Goal: Communication & Community: Answer question/provide support

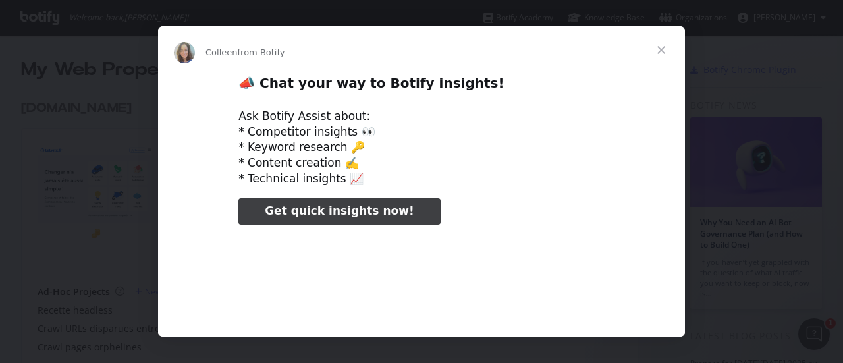
type input "131600"
click at [664, 51] on span "Close" at bounding box center [661, 49] width 47 height 47
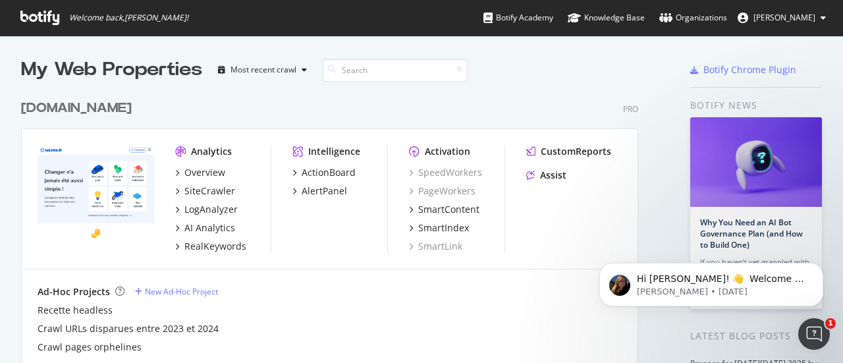
click at [72, 71] on div "My Web Properties" at bounding box center [111, 70] width 181 height 26
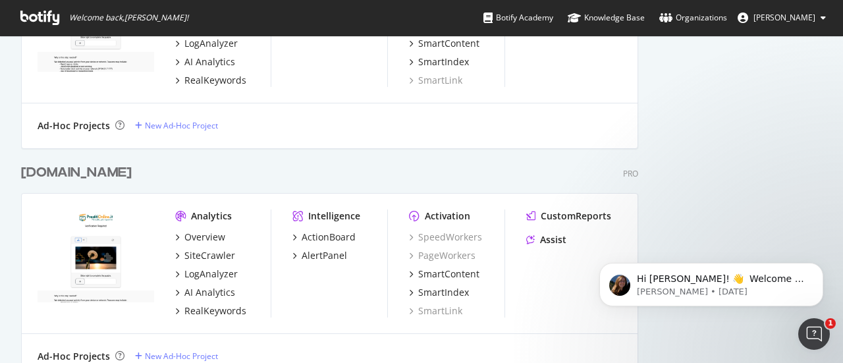
scroll to position [857, 0]
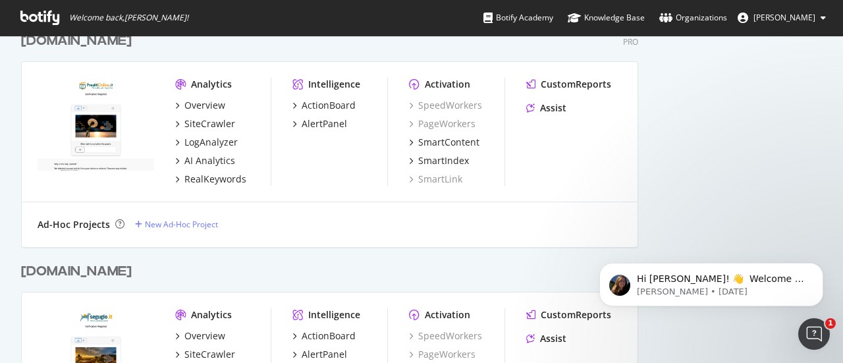
click at [100, 110] on img "grid" at bounding box center [96, 125] width 117 height 94
click at [104, 110] on img "grid" at bounding box center [96, 125] width 117 height 94
click at [96, 113] on img "grid" at bounding box center [96, 125] width 117 height 94
click at [102, 43] on div "Prestitionline.it" at bounding box center [76, 41] width 111 height 19
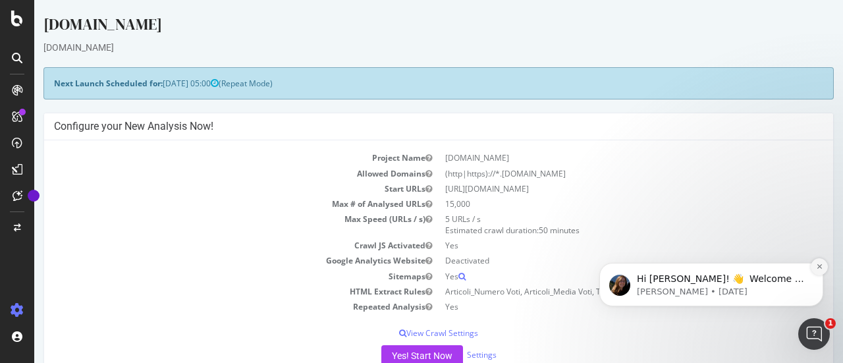
click at [820, 267] on icon "Dismiss notification" at bounding box center [819, 266] width 5 height 5
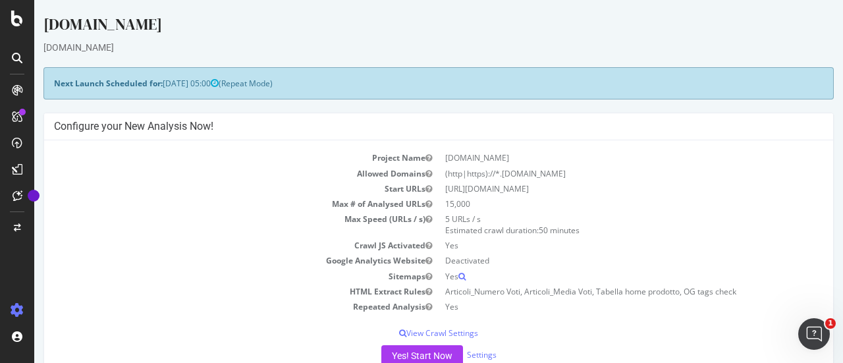
scroll to position [66, 0]
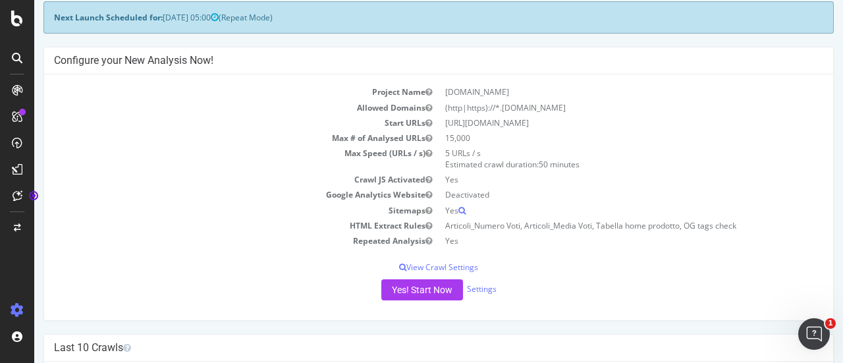
click at [20, 55] on icon at bounding box center [17, 58] width 11 height 11
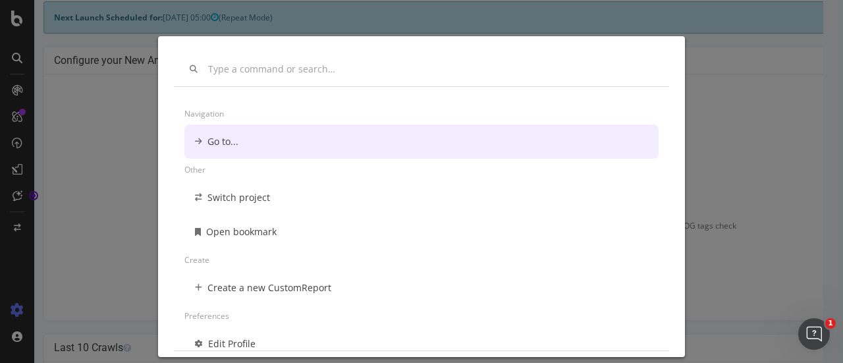
scroll to position [0, 0]
click at [73, 107] on div "Navigation Go to... Other Switch project Open bookmark Create Create a new Cust…" at bounding box center [421, 181] width 843 height 363
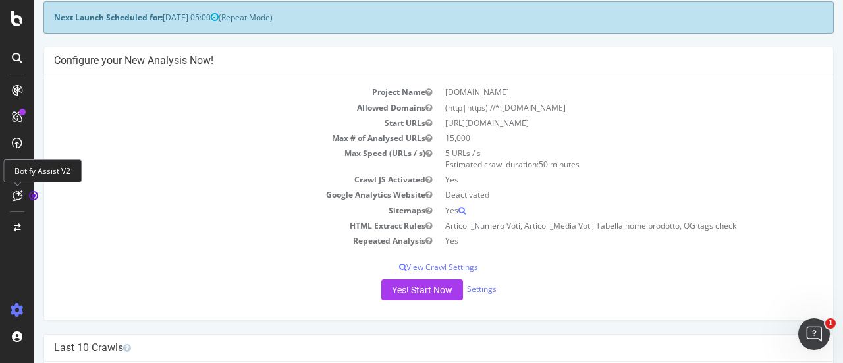
click at [17, 199] on icon at bounding box center [18, 195] width 10 height 11
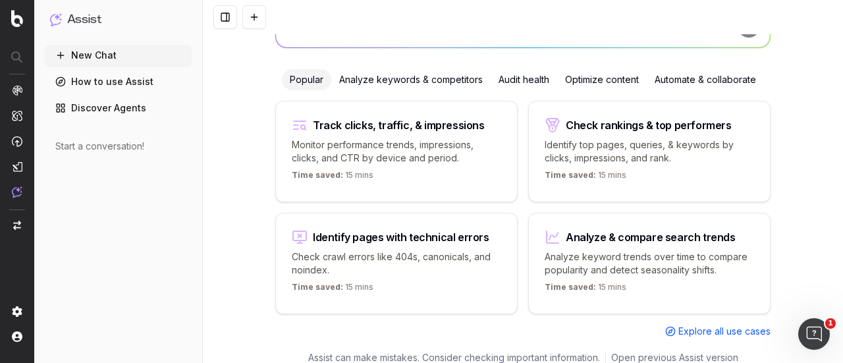
scroll to position [5, 0]
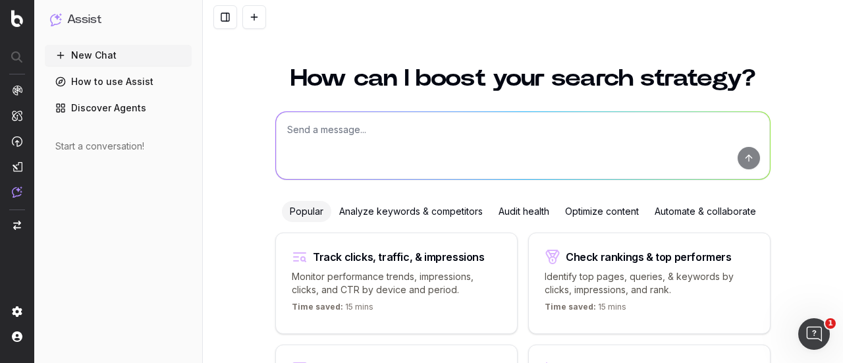
click at [326, 128] on textarea at bounding box center [523, 145] width 494 height 67
click at [331, 129] on textarea at bounding box center [523, 145] width 494 height 67
paste textarea "Aiutami a ristrutturare questo articolo Domanda Frequente/Guida/News in modo ch…"
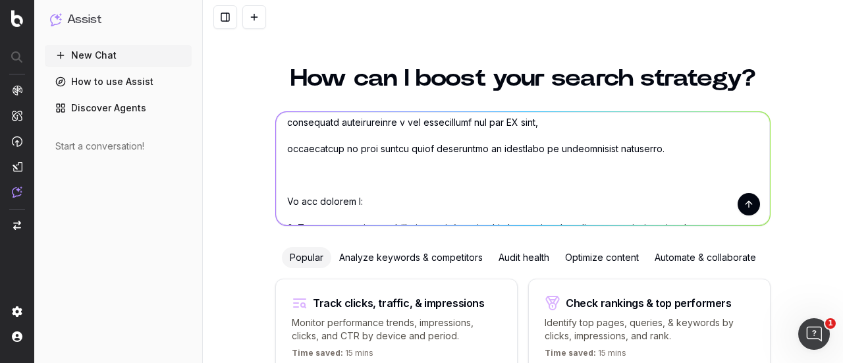
scroll to position [0, 0]
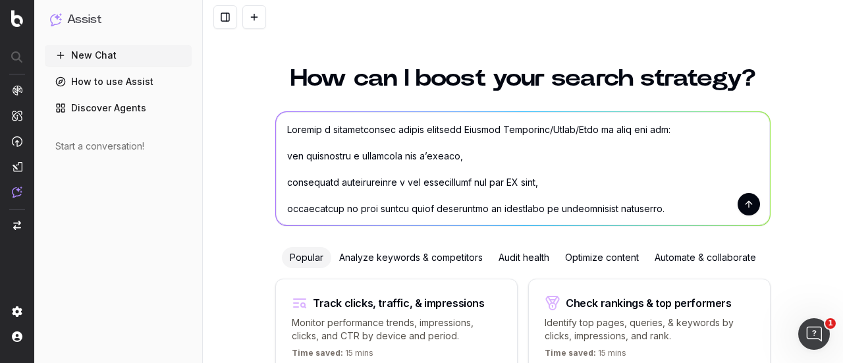
drag, startPoint x: 405, startPoint y: 127, endPoint x: 445, endPoint y: 127, distance: 40.2
click at [445, 127] on textarea at bounding box center [523, 168] width 494 height 113
drag, startPoint x: 499, startPoint y: 127, endPoint x: 557, endPoint y: 132, distance: 58.2
click at [557, 132] on textarea at bounding box center [523, 168] width 494 height 113
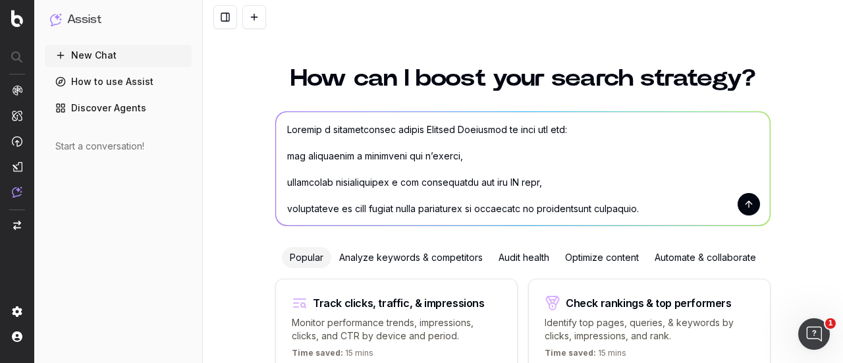
click at [282, 151] on textarea at bounding box center [523, 168] width 494 height 113
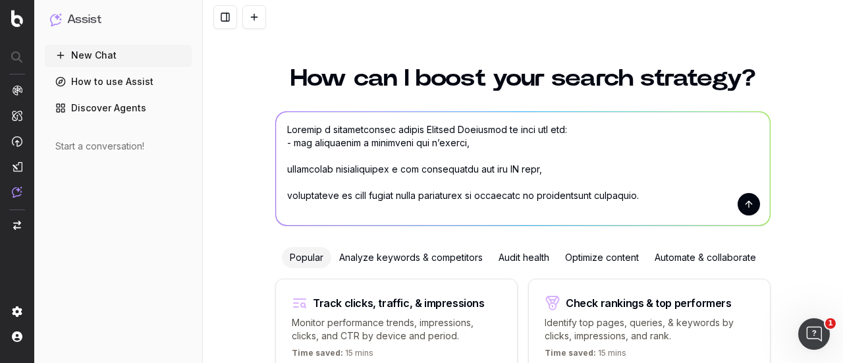
click at [282, 168] on textarea at bounding box center [523, 168] width 494 height 113
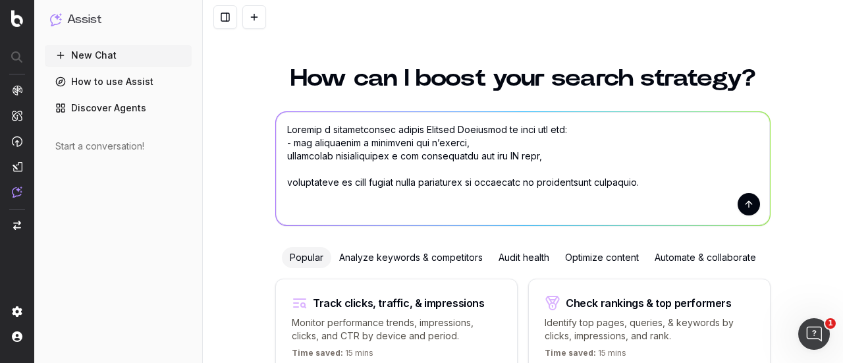
type textarea "Aiutami a ristrutturare questa Domanda Frequente in modo che sia: - più scorrev…"
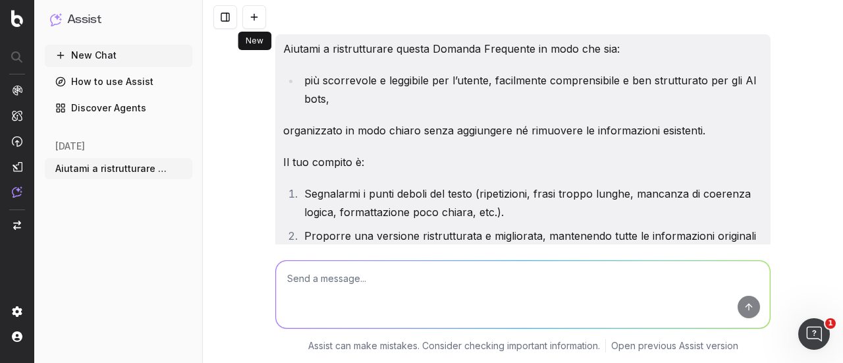
click at [259, 18] on button at bounding box center [254, 17] width 24 height 24
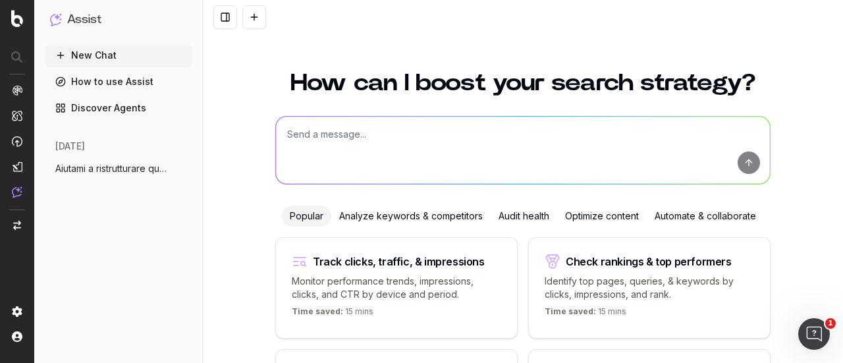
click at [357, 131] on textarea at bounding box center [523, 150] width 494 height 67
paste textarea "Aiutami a ristrutturare questo articolo Domanda Frequente/Guida/News in modo ch…"
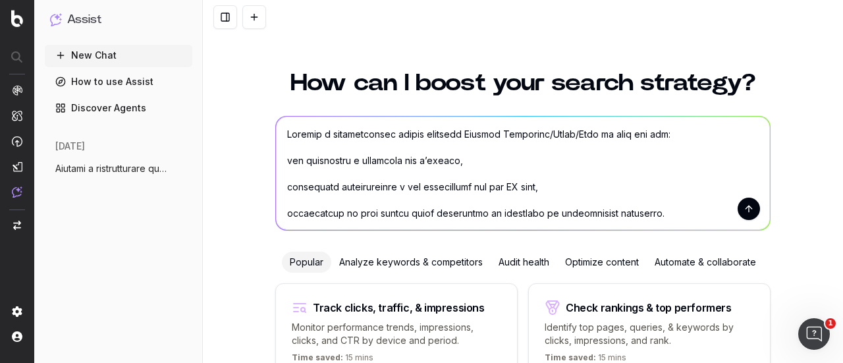
drag, startPoint x: 535, startPoint y: 134, endPoint x: 591, endPoint y: 131, distance: 56.1
click at [591, 131] on textarea at bounding box center [523, 173] width 494 height 113
click at [281, 164] on textarea at bounding box center [523, 173] width 494 height 113
click at [283, 187] on textarea at bounding box center [523, 173] width 494 height 113
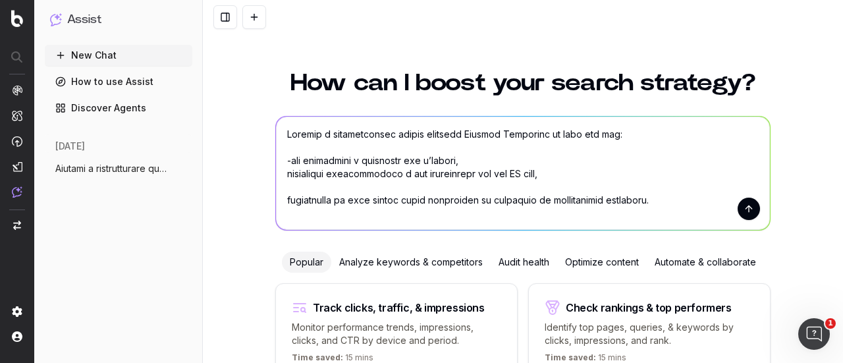
type textarea "Aiutami a ristrutturare questo articolo Domanda Frequente in modo che sia: -più…"
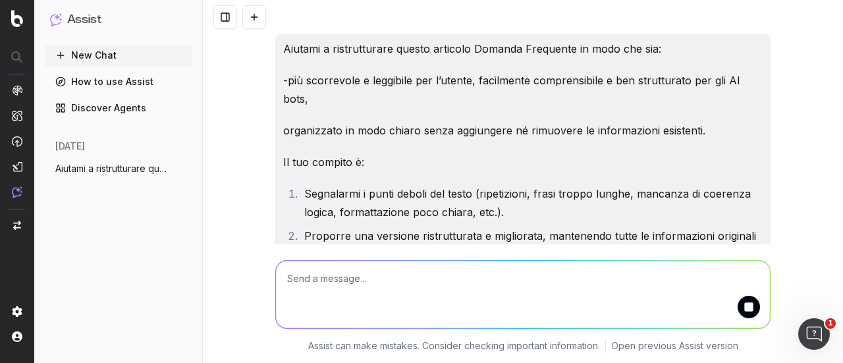
click at [260, 16] on button at bounding box center [254, 17] width 24 height 24
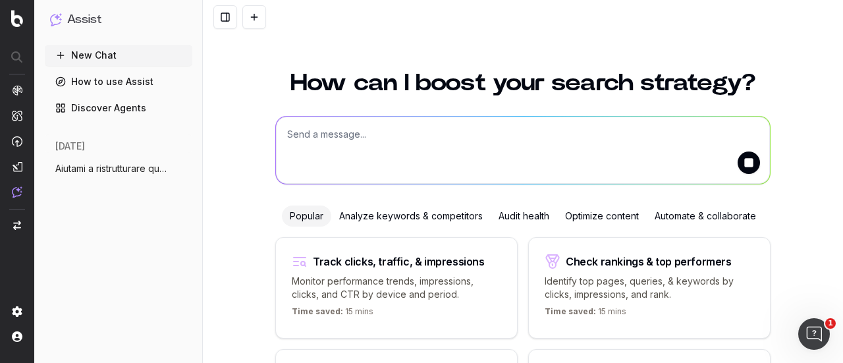
click at [419, 128] on textarea at bounding box center [523, 150] width 494 height 67
paste textarea "Aiutami a ristrutturare questo articolo Domanda Frequente/Guida/News in modo ch…"
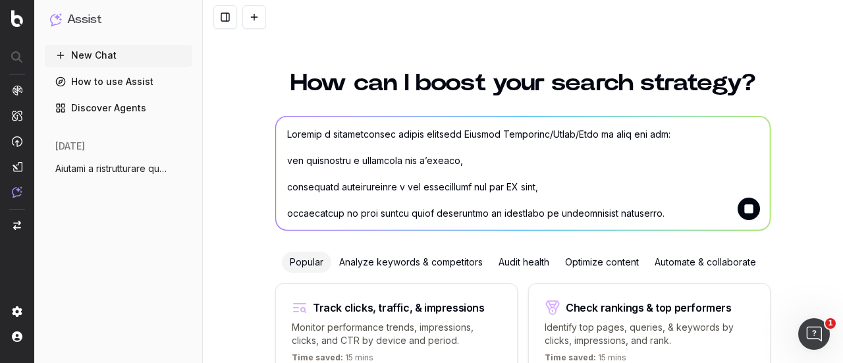
click at [281, 156] on textarea at bounding box center [523, 173] width 494 height 113
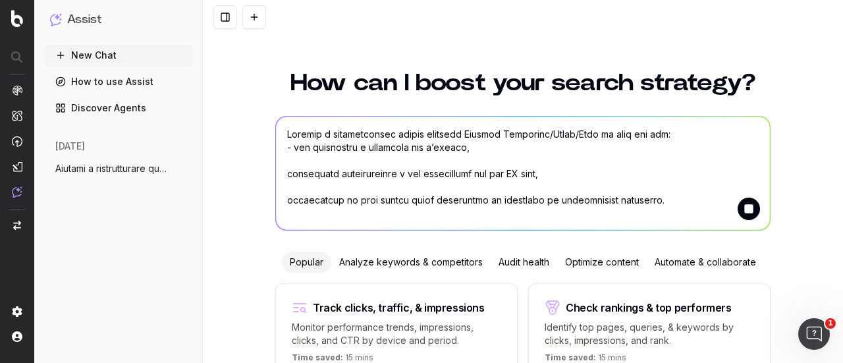
click at [278, 177] on textarea at bounding box center [523, 173] width 494 height 113
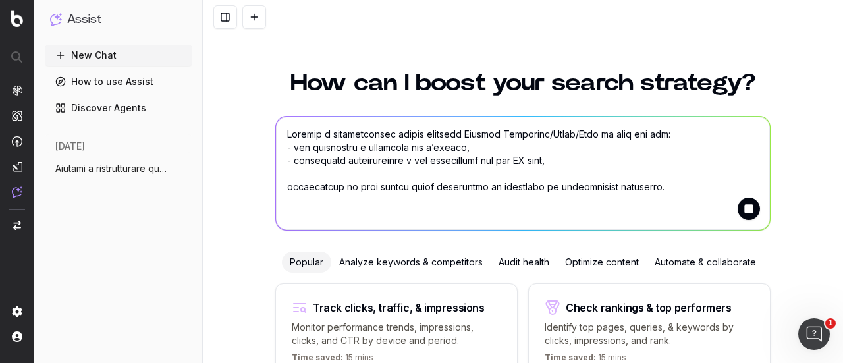
click at [286, 190] on textarea at bounding box center [523, 173] width 494 height 113
click at [283, 187] on textarea at bounding box center [523, 173] width 494 height 113
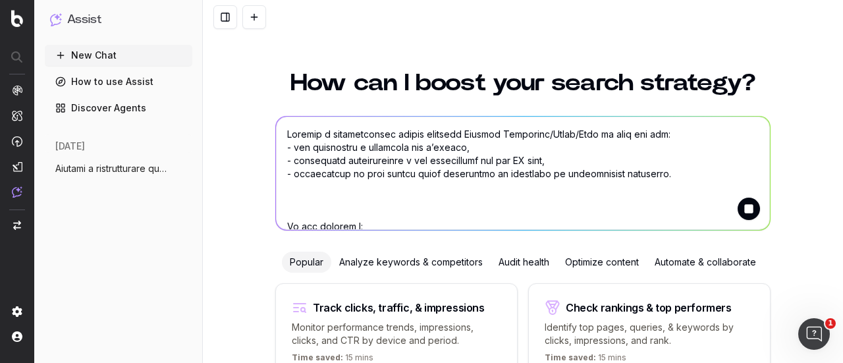
click at [299, 215] on textarea at bounding box center [523, 173] width 494 height 113
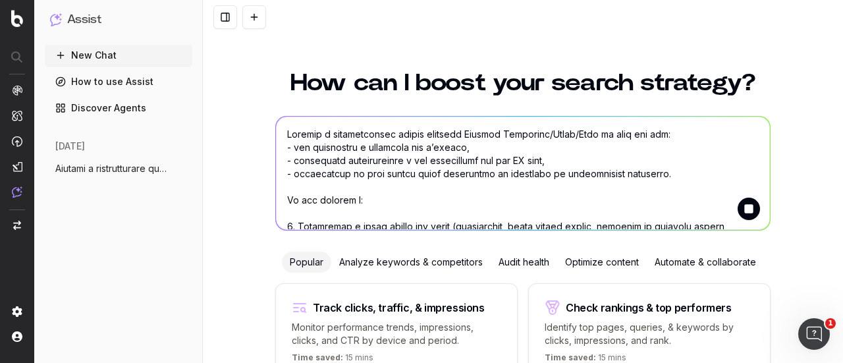
drag, startPoint x: 534, startPoint y: 135, endPoint x: 590, endPoint y: 128, distance: 56.4
click at [590, 128] on textarea at bounding box center [523, 173] width 494 height 113
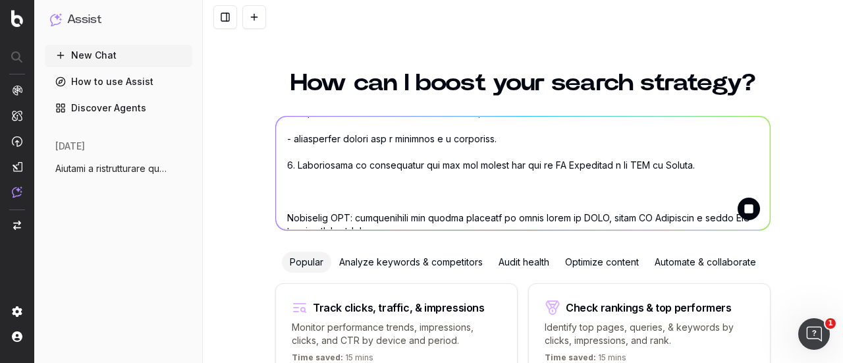
scroll to position [264, 0]
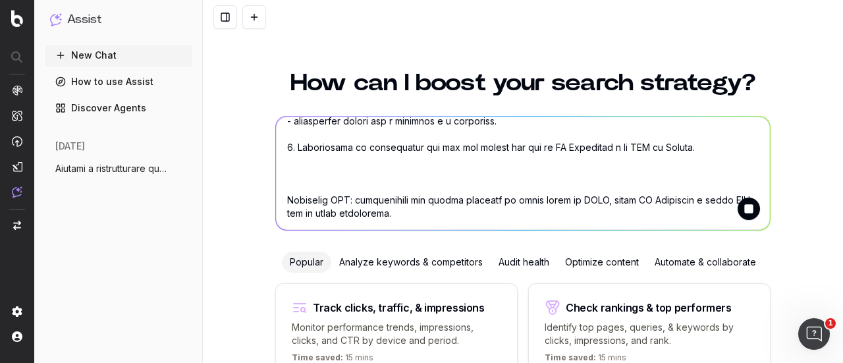
click at [308, 164] on textarea at bounding box center [523, 173] width 494 height 113
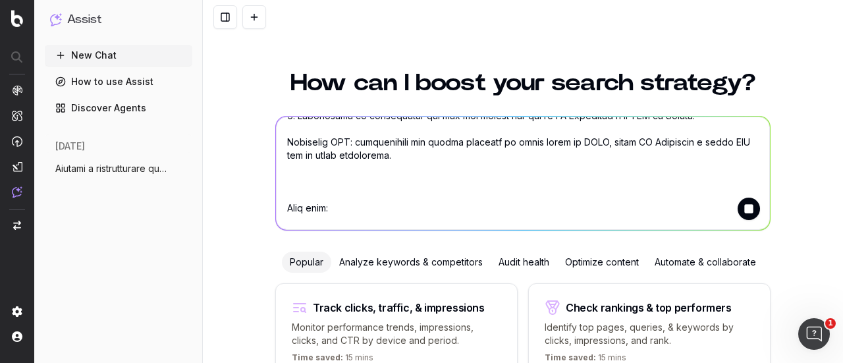
scroll to position [316, 0]
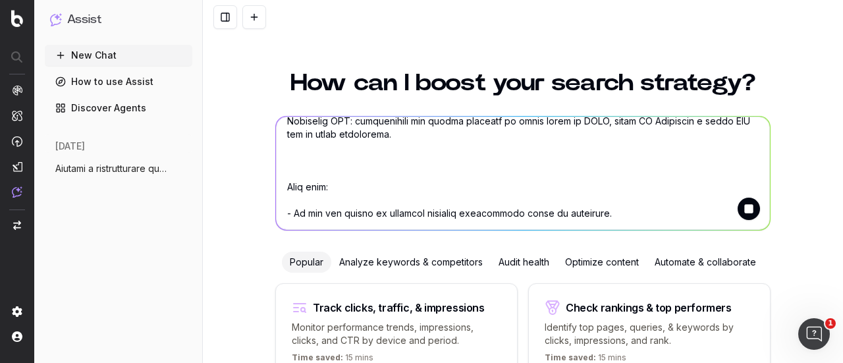
click at [324, 148] on textarea at bounding box center [523, 173] width 494 height 113
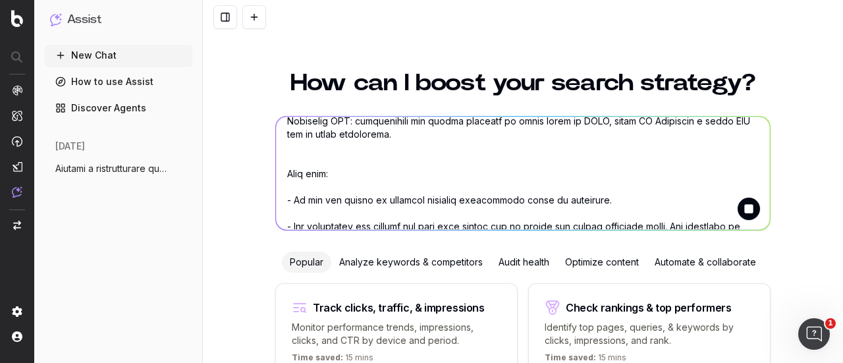
scroll to position [382, 0]
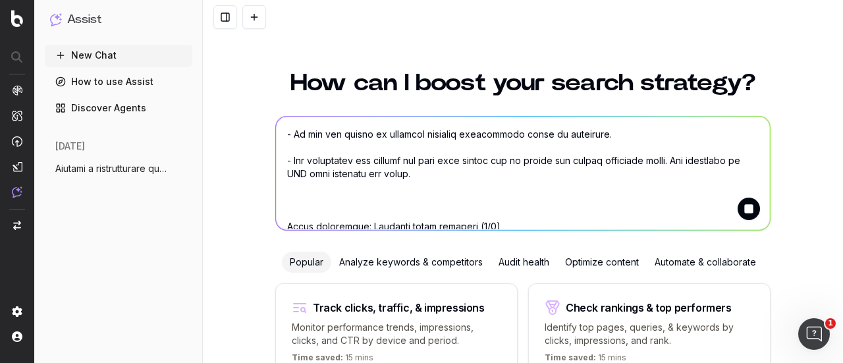
click at [345, 185] on textarea at bounding box center [523, 173] width 494 height 113
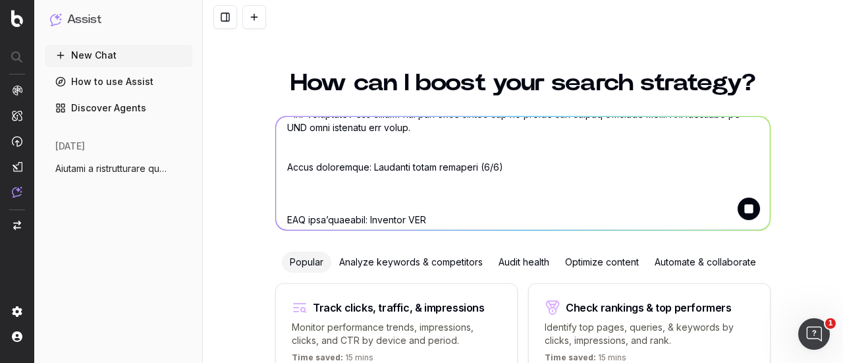
scroll to position [409, 0]
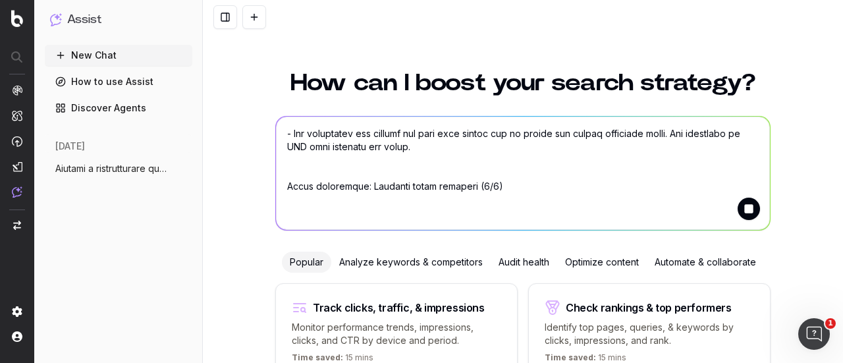
drag, startPoint x: 356, startPoint y: 169, endPoint x: 491, endPoint y: 172, distance: 135.1
click at [491, 172] on textarea at bounding box center [523, 173] width 494 height 113
click at [475, 165] on textarea at bounding box center [523, 173] width 494 height 113
drag, startPoint x: 485, startPoint y: 173, endPoint x: 355, endPoint y: 167, distance: 129.9
click at [355, 167] on textarea at bounding box center [523, 173] width 494 height 113
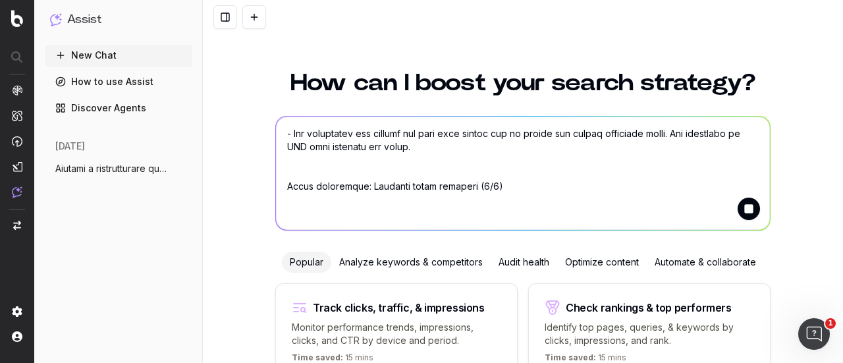
paste textarea "tabelle prestito inpdap prestito inpdap cessione del quinto inps tabelle inps t…"
click at [276, 183] on textarea at bounding box center [523, 173] width 494 height 113
click at [282, 190] on textarea at bounding box center [523, 173] width 494 height 113
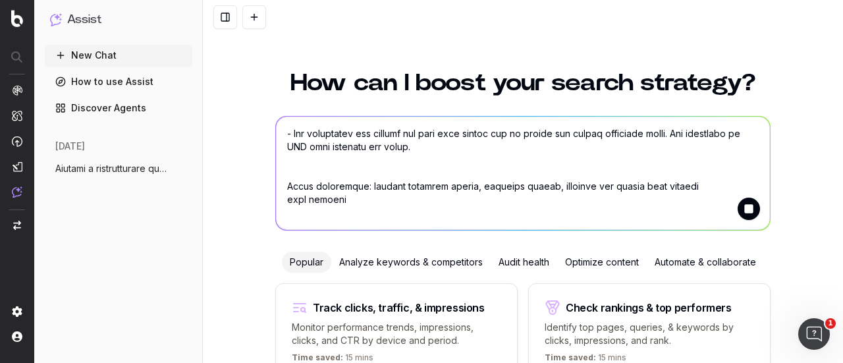
click at [279, 186] on textarea at bounding box center [523, 173] width 494 height 113
click at [297, 200] on textarea at bounding box center [523, 173] width 494 height 113
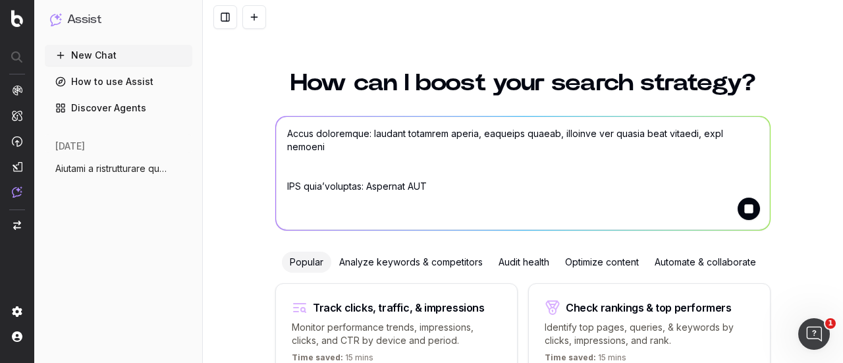
drag, startPoint x: 416, startPoint y: 162, endPoint x: 282, endPoint y: 163, distance: 134.4
click at [277, 161] on textarea at bounding box center [523, 173] width 494 height 113
click at [321, 178] on textarea at bounding box center [523, 173] width 494 height 113
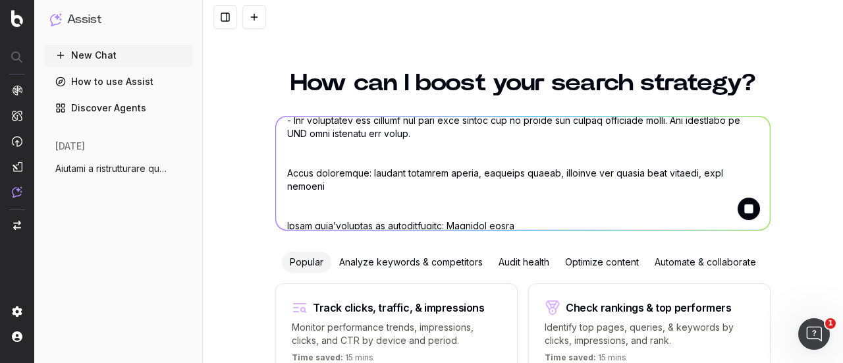
scroll to position [409, 0]
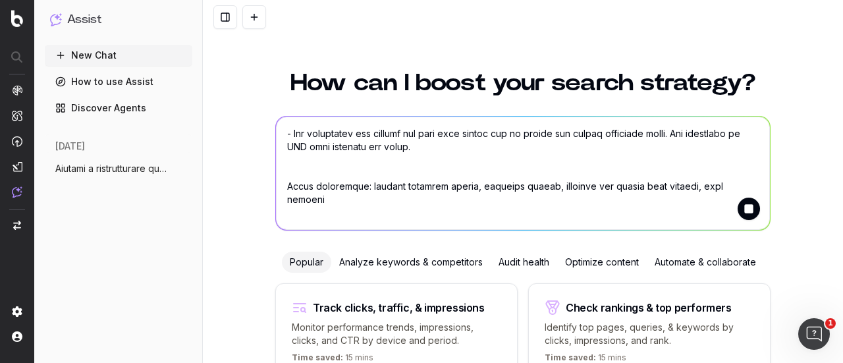
click at [312, 184] on textarea at bounding box center [523, 173] width 494 height 113
drag, startPoint x: 431, startPoint y: 214, endPoint x: 503, endPoint y: 217, distance: 72.6
click at [503, 217] on textarea at bounding box center [523, 173] width 494 height 113
paste textarea "Prestiti INPDAP: come funzionano le tabelle e come si richiedono? Finanziamenti…"
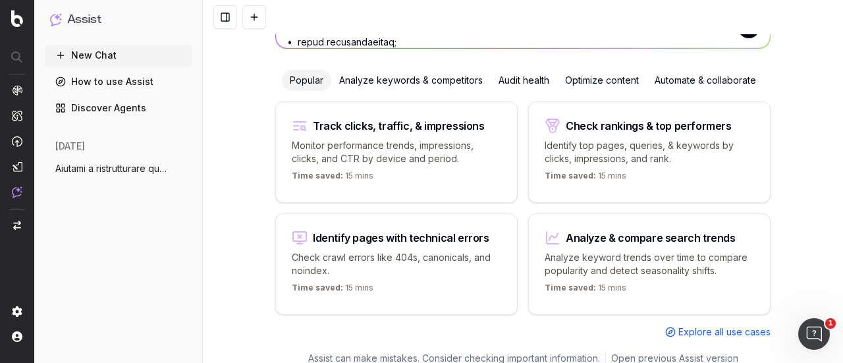
scroll to position [0, 0]
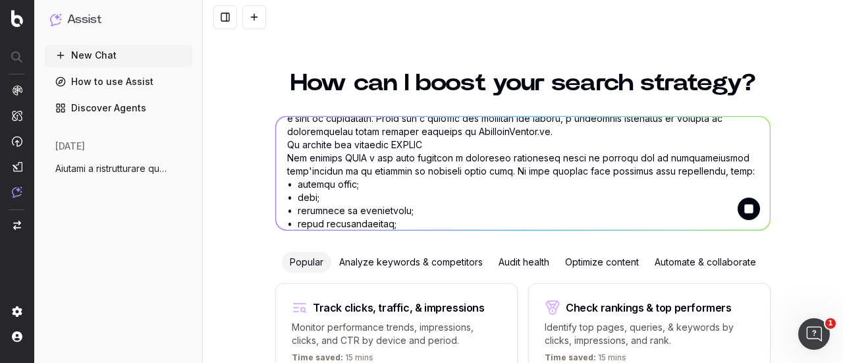
type textarea "Aiutami a ristrutturare questo articolo Domanda Frequente in modo che sia: - pi…"
click at [745, 208] on button "submit" at bounding box center [749, 209] width 22 height 22
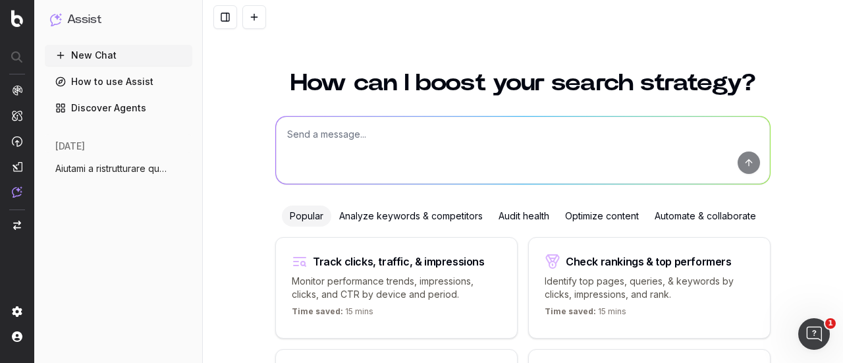
click at [747, 164] on textarea at bounding box center [523, 150] width 494 height 67
click at [145, 167] on span "Aiutami a ristrutturare questa Domanda F" at bounding box center [113, 168] width 116 height 13
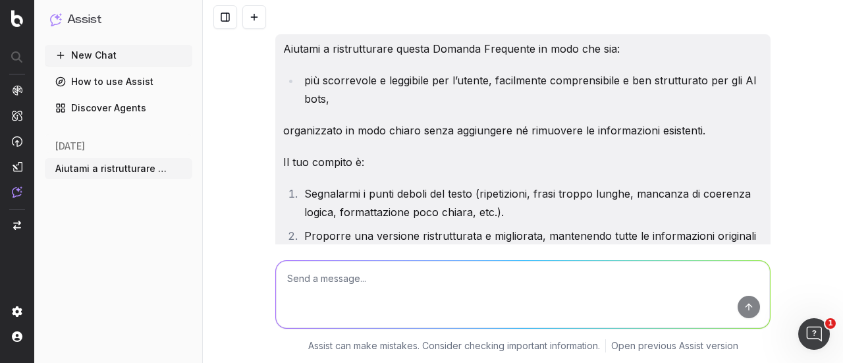
click at [358, 283] on textarea at bounding box center [523, 294] width 494 height 67
paste textarea "Aiutami a ristrutturare questo articolo Domanda Frequente/Guida/News in modo ch…"
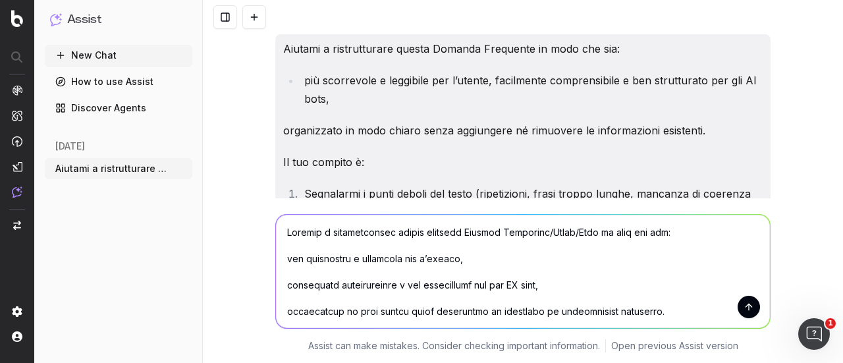
drag, startPoint x: 536, startPoint y: 230, endPoint x: 594, endPoint y: 235, distance: 57.5
click at [594, 235] on textarea at bounding box center [523, 271] width 494 height 113
click at [283, 260] on textarea at bounding box center [523, 271] width 494 height 113
click at [279, 284] on textarea at bounding box center [523, 271] width 494 height 113
click at [282, 308] on textarea at bounding box center [523, 271] width 494 height 113
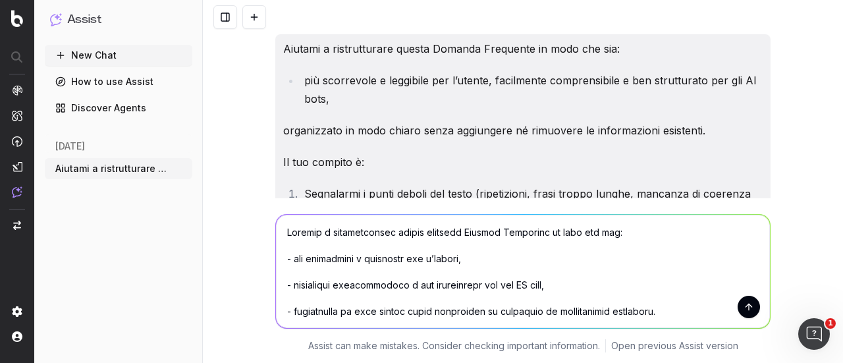
click at [297, 270] on textarea at bounding box center [523, 271] width 494 height 113
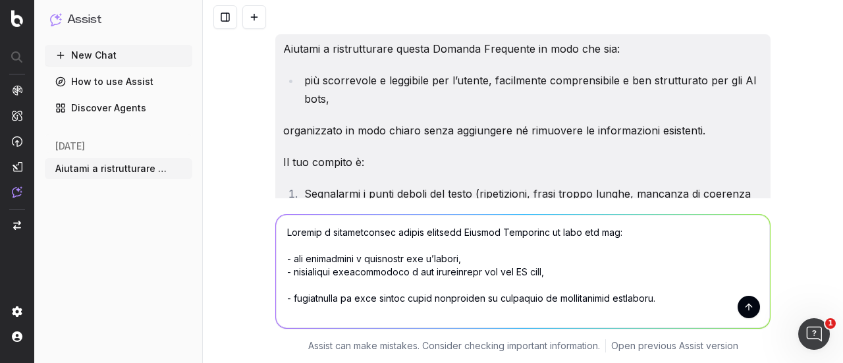
click at [301, 281] on textarea at bounding box center [523, 271] width 494 height 113
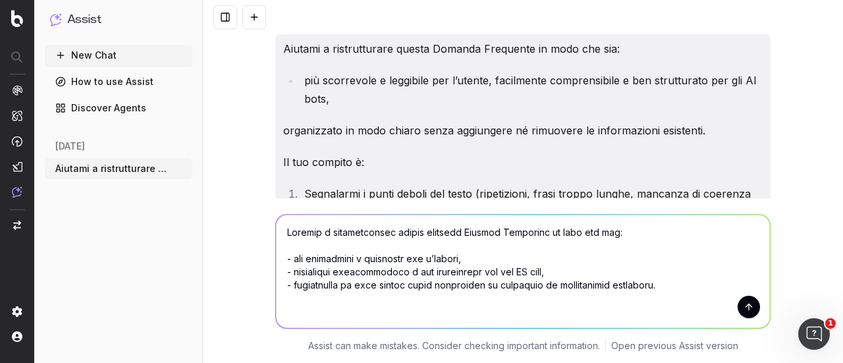
click at [299, 244] on textarea at bounding box center [523, 271] width 494 height 113
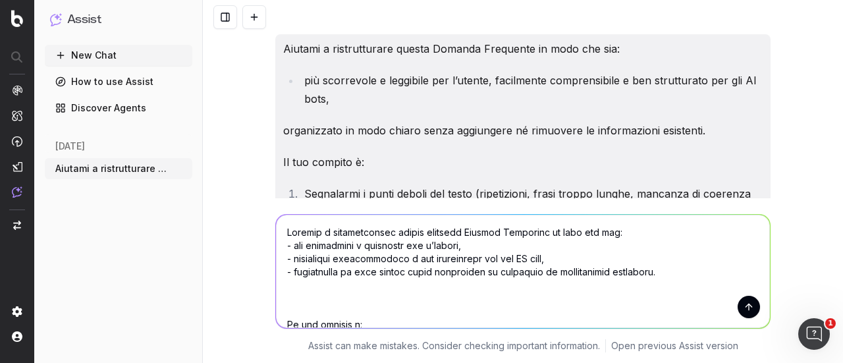
click at [302, 298] on textarea at bounding box center [523, 271] width 494 height 113
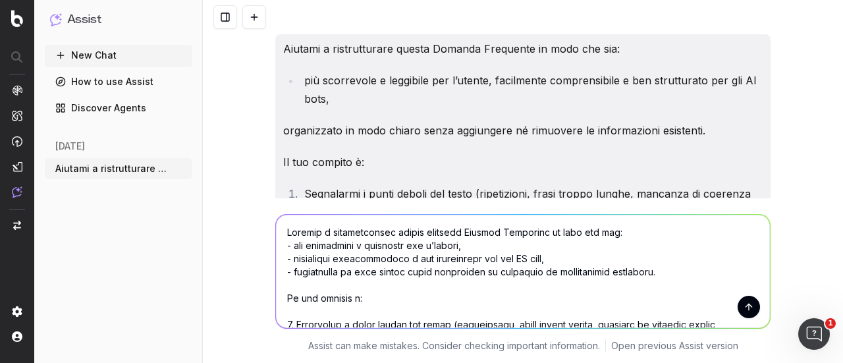
click at [307, 310] on textarea at bounding box center [523, 271] width 494 height 113
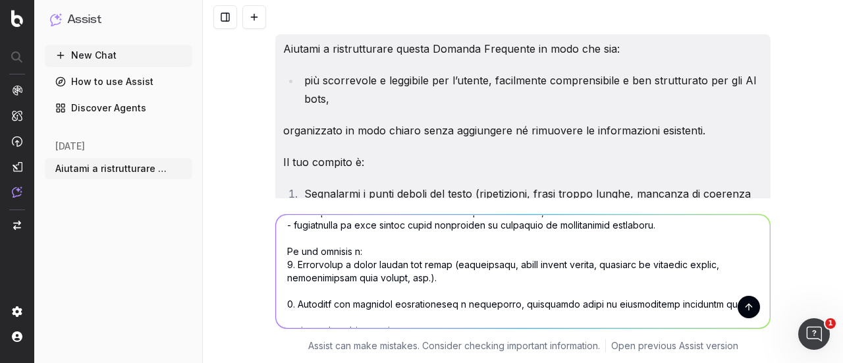
scroll to position [66, 0]
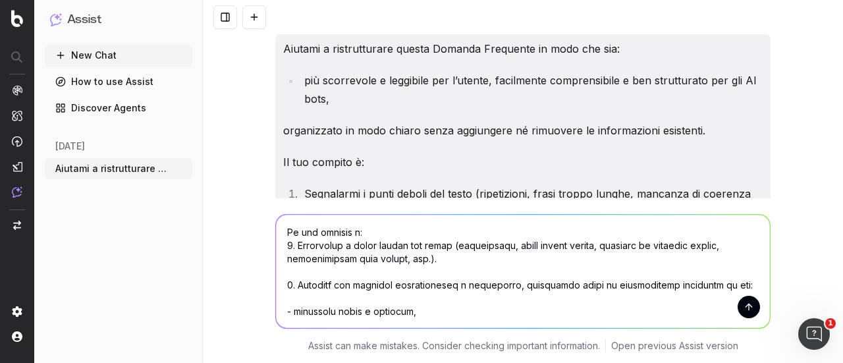
click at [277, 246] on textarea at bounding box center [523, 271] width 494 height 113
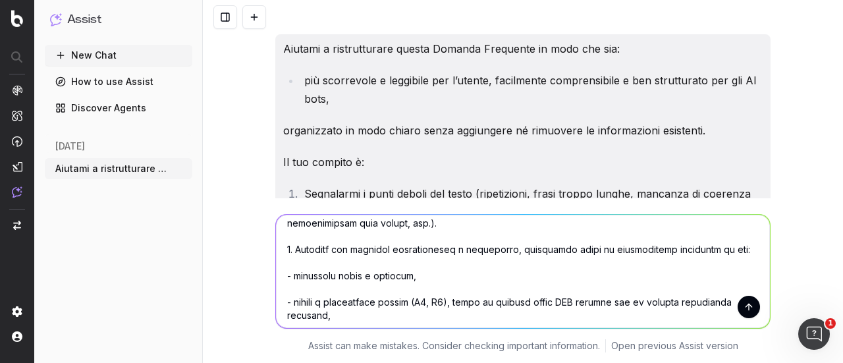
scroll to position [132, 0]
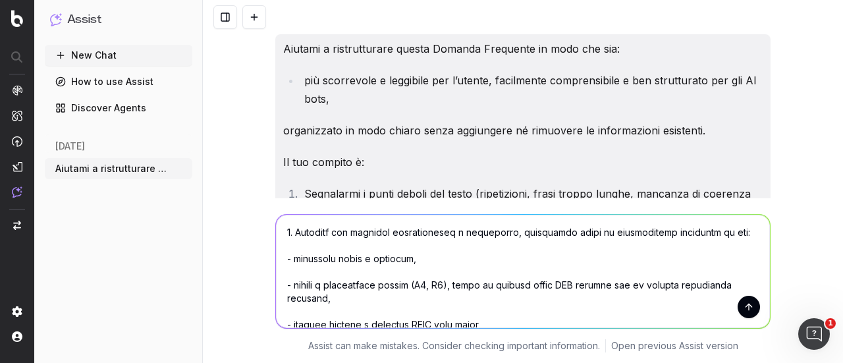
click at [300, 250] on textarea at bounding box center [523, 271] width 494 height 113
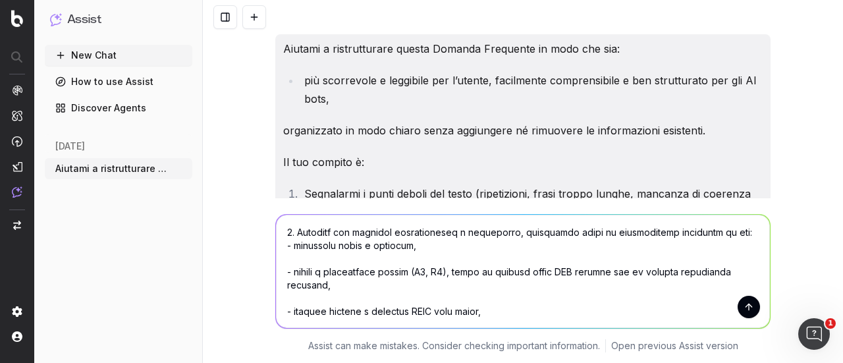
scroll to position [119, 0]
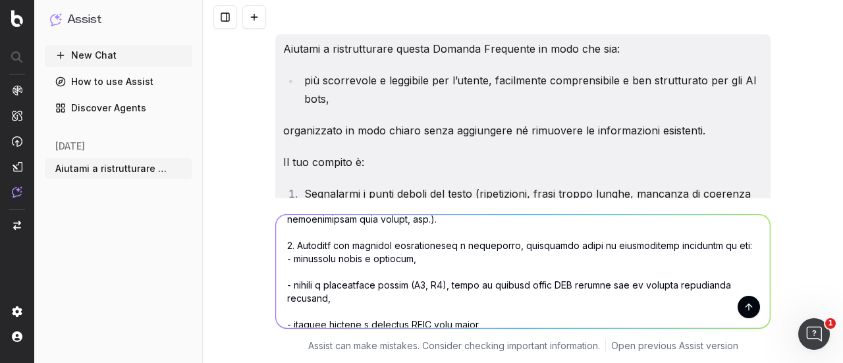
click at [309, 272] on textarea at bounding box center [523, 271] width 494 height 113
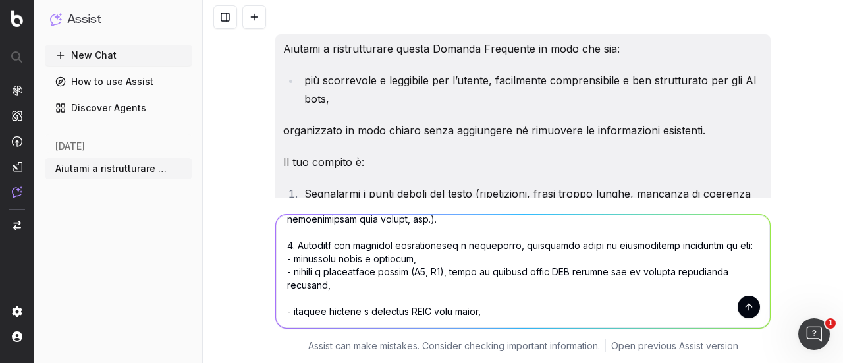
click at [309, 283] on textarea at bounding box center [523, 271] width 494 height 113
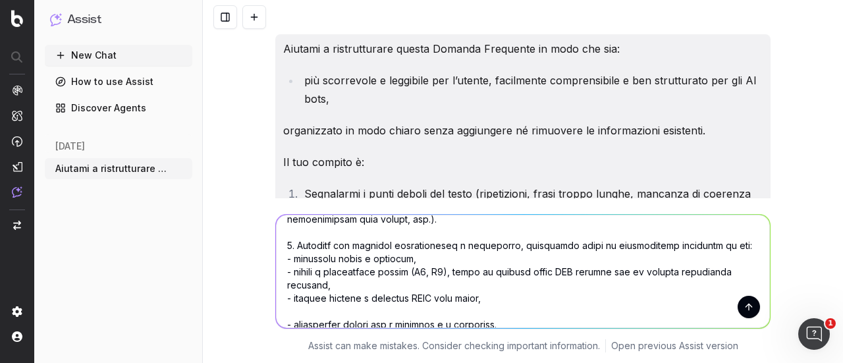
click at [312, 299] on textarea at bounding box center [523, 271] width 494 height 113
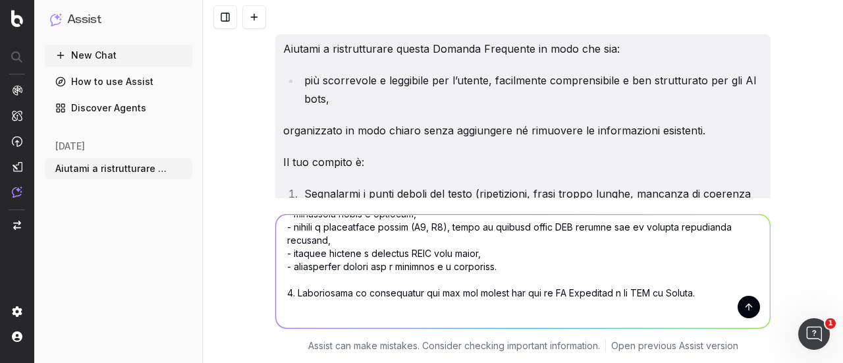
scroll to position [185, 0]
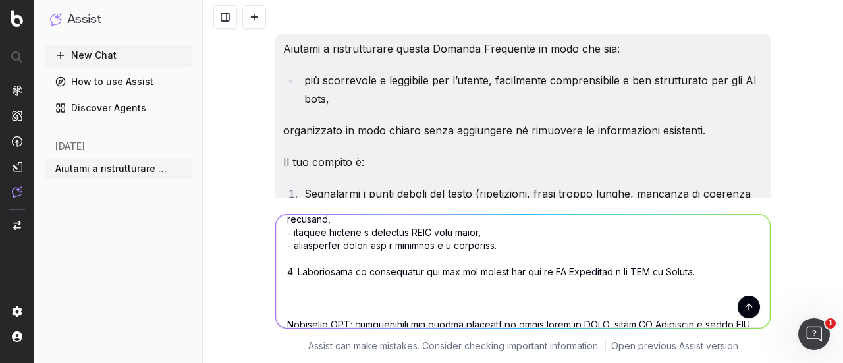
click at [312, 291] on textarea at bounding box center [523, 271] width 494 height 113
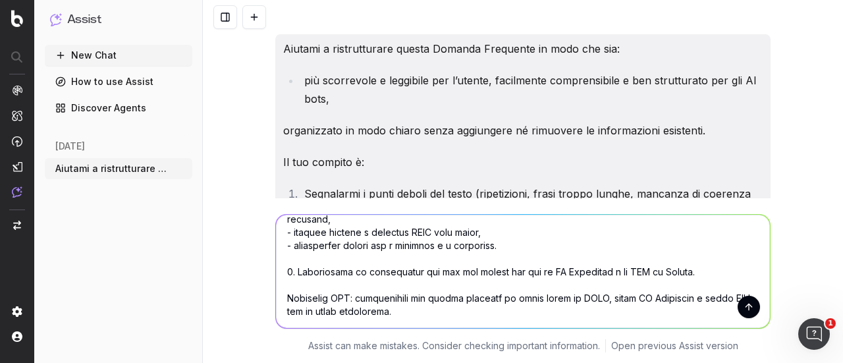
scroll to position [250, 0]
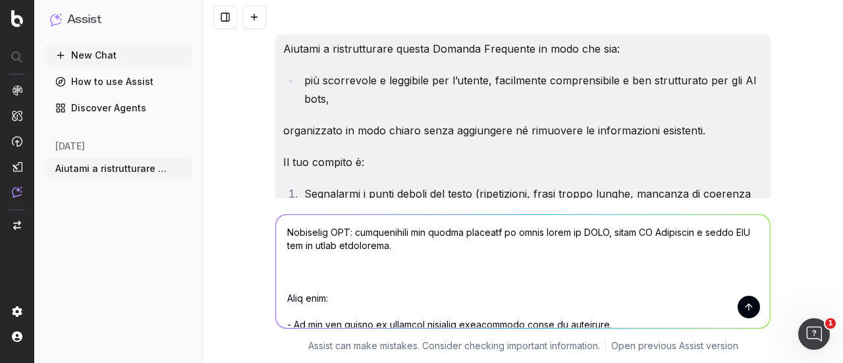
click at [361, 262] on textarea at bounding box center [523, 271] width 494 height 113
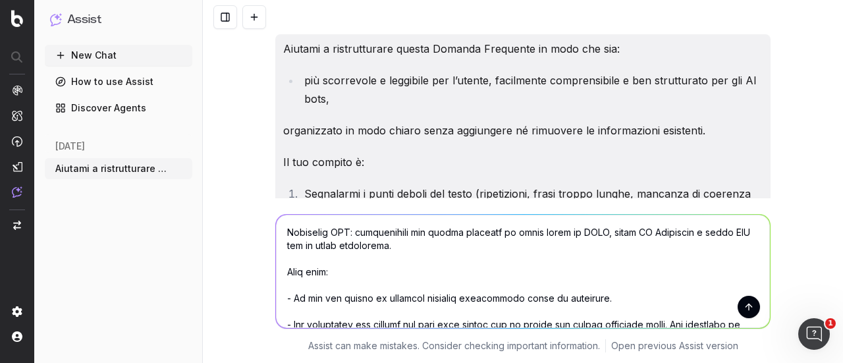
scroll to position [237, 0]
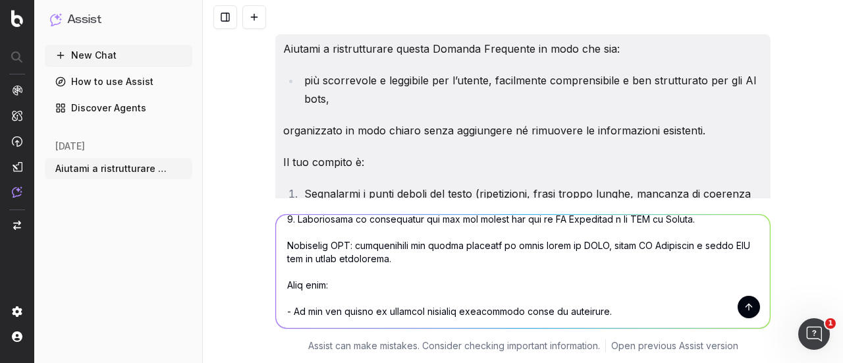
click at [315, 306] on textarea at bounding box center [523, 271] width 494 height 113
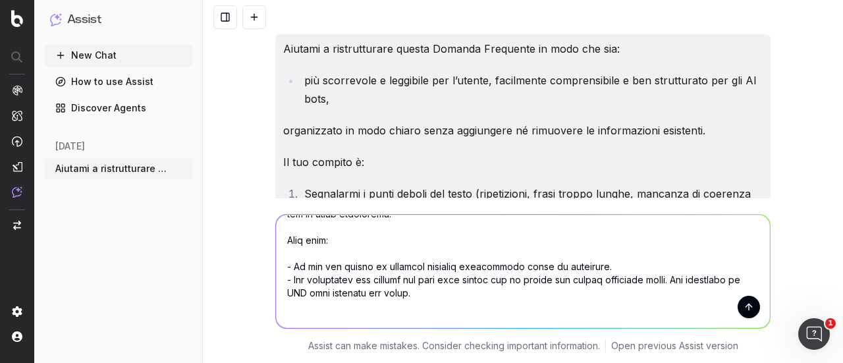
scroll to position [303, 0]
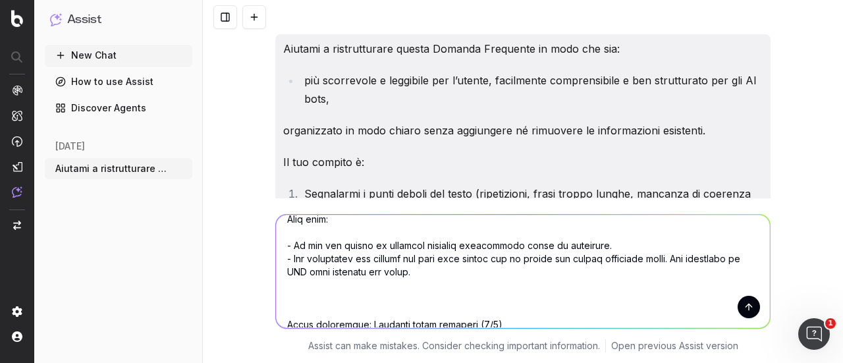
click at [320, 295] on textarea at bounding box center [523, 271] width 494 height 113
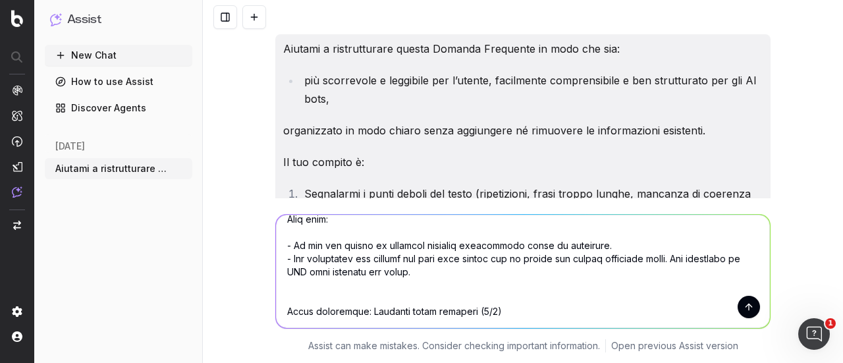
drag, startPoint x: 455, startPoint y: 298, endPoint x: 478, endPoint y: 297, distance: 23.7
click at [478, 297] on textarea at bounding box center [523, 271] width 494 height 113
paste textarea "tabelle prestito inpdap prestito inpdap cessione del quinto inps tabelle inps t…"
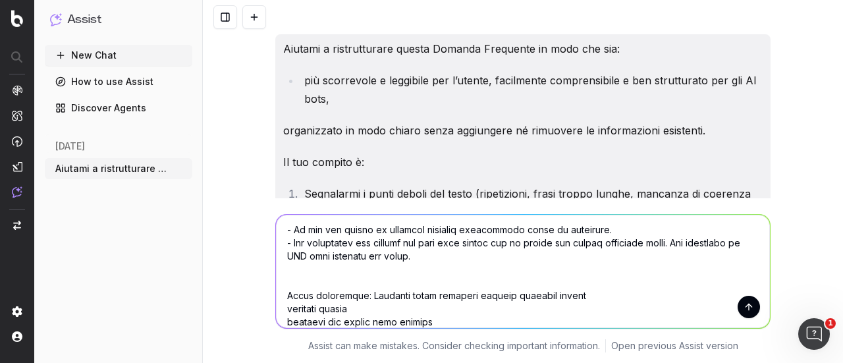
click at [283, 295] on textarea at bounding box center [523, 271] width 494 height 113
click at [453, 283] on textarea at bounding box center [523, 271] width 494 height 113
drag, startPoint x: 356, startPoint y: 284, endPoint x: 455, endPoint y: 285, distance: 98.9
click at [455, 285] on textarea at bounding box center [523, 271] width 494 height 113
click at [451, 283] on textarea at bounding box center [523, 271] width 494 height 113
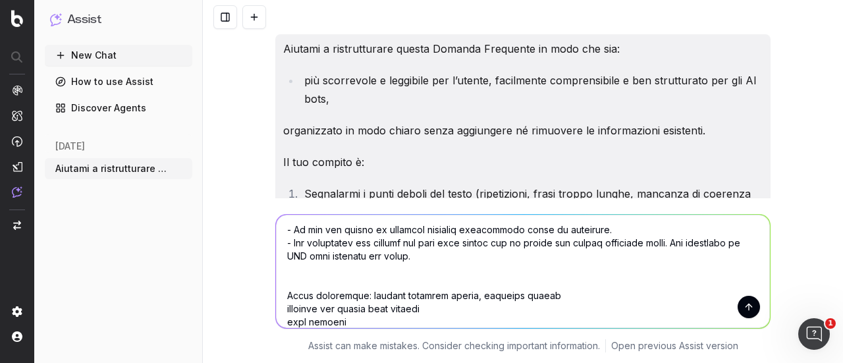
click at [277, 300] on textarea at bounding box center [523, 271] width 494 height 113
click at [634, 281] on textarea at bounding box center [523, 271] width 494 height 113
drag, startPoint x: 304, startPoint y: 294, endPoint x: 362, endPoint y: 296, distance: 58.0
click at [362, 296] on textarea at bounding box center [523, 271] width 494 height 113
click at [637, 284] on textarea at bounding box center [523, 271] width 494 height 113
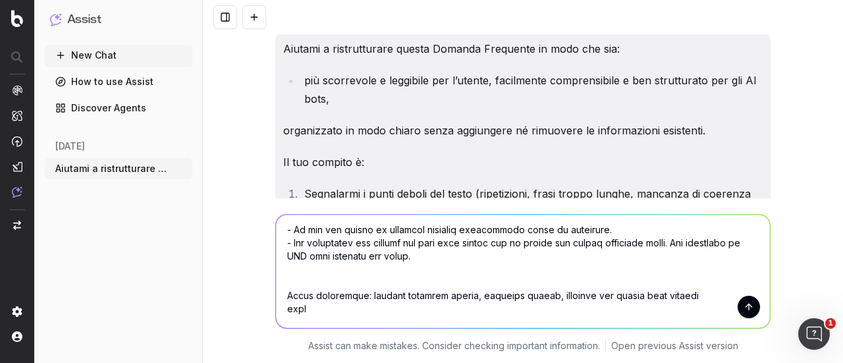
click at [669, 285] on textarea at bounding box center [523, 271] width 494 height 113
click at [276, 295] on textarea at bounding box center [523, 271] width 494 height 113
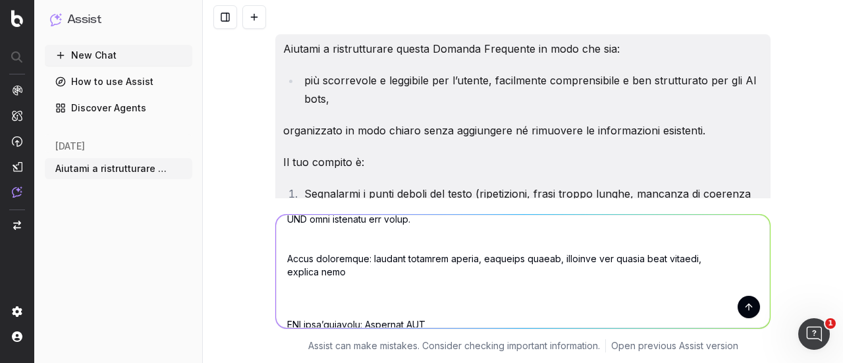
scroll to position [385, 0]
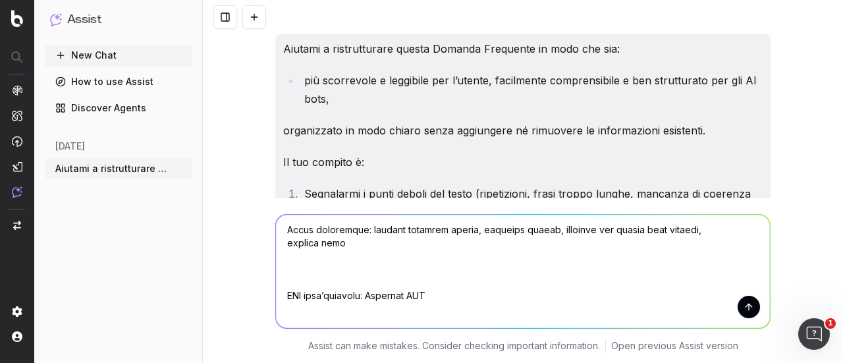
click at [337, 259] on textarea at bounding box center [523, 271] width 494 height 113
drag, startPoint x: 421, startPoint y: 283, endPoint x: 282, endPoint y: 284, distance: 139.0
click at [282, 284] on textarea at bounding box center [523, 271] width 494 height 113
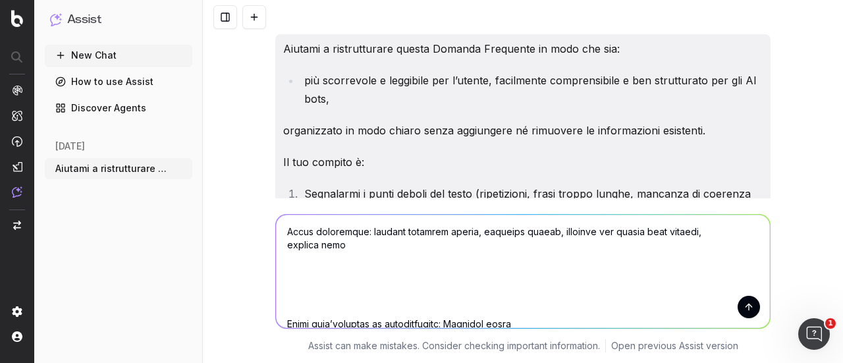
click at [314, 277] on textarea at bounding box center [523, 271] width 494 height 113
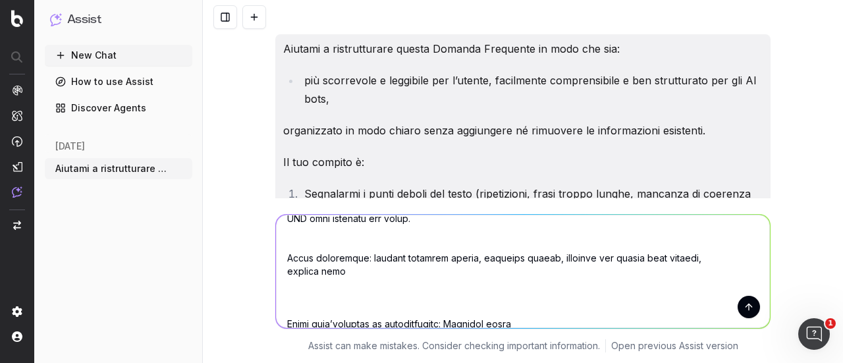
click at [304, 289] on textarea at bounding box center [523, 271] width 494 height 113
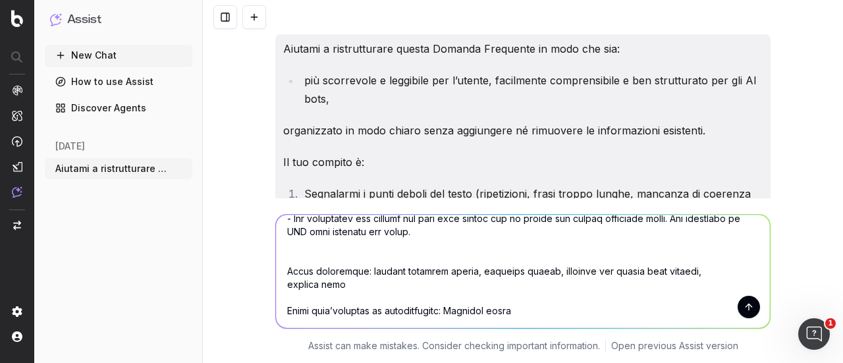
scroll to position [330, 0]
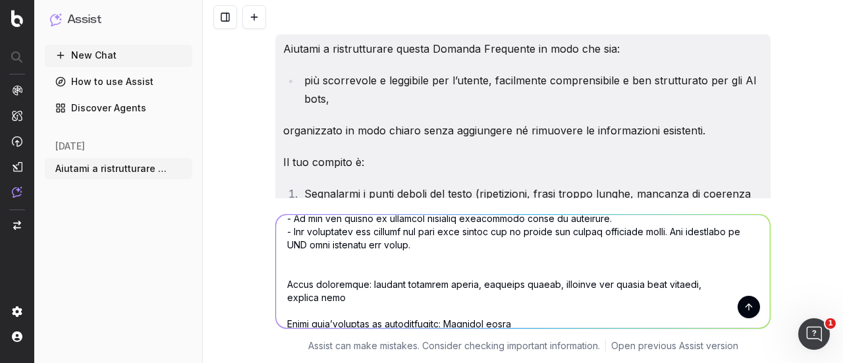
click at [326, 246] on textarea at bounding box center [523, 271] width 494 height 113
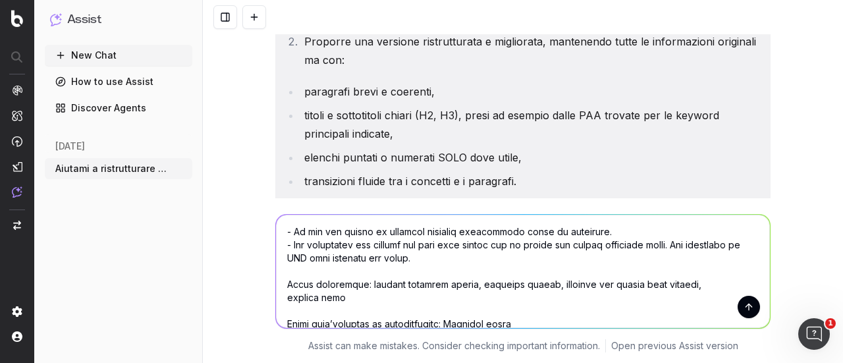
scroll to position [198, 0]
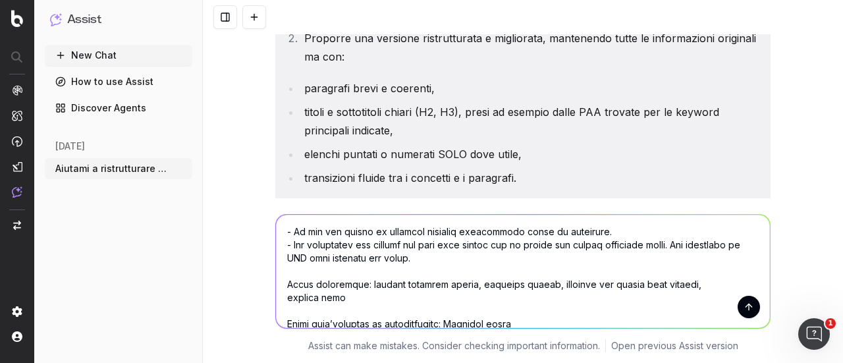
drag, startPoint x: 480, startPoint y: 310, endPoint x: 431, endPoint y: 309, distance: 48.8
click at [431, 309] on textarea at bounding box center [523, 271] width 494 height 113
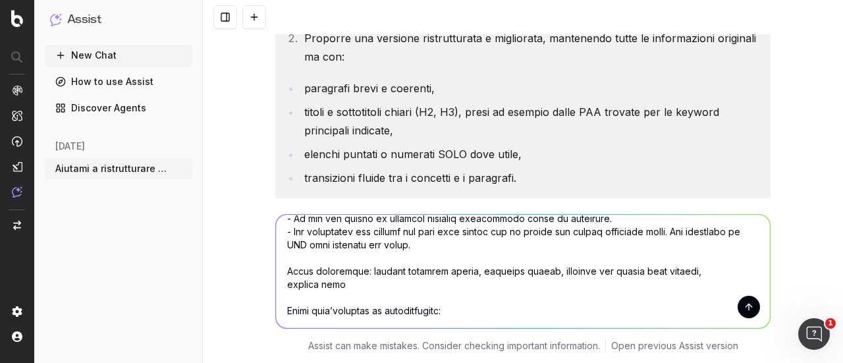
paste textarea "Prestiti INPDAP: come funzionano le tabelle e come si richiedono? Finanziamenti…"
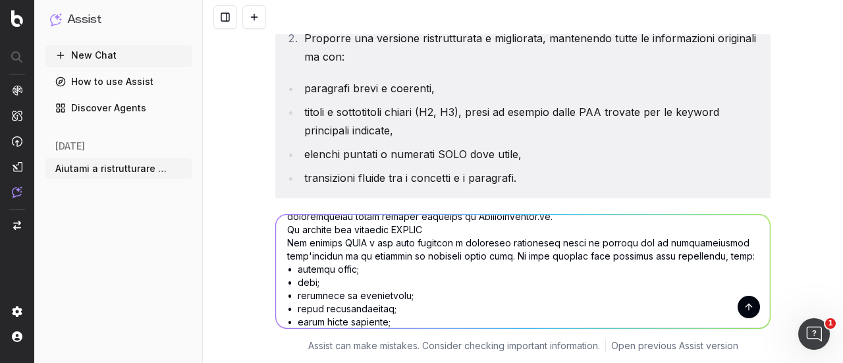
scroll to position [2478, 0]
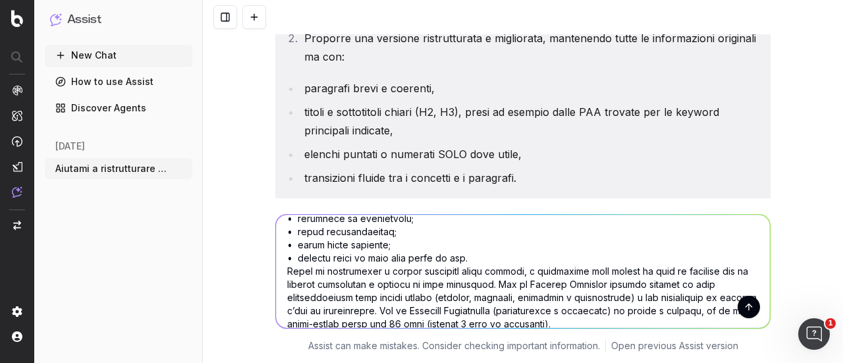
type textarea "Aiutami a ristrutturare questo articolo Domanda Frequente in modo che sia: - pi…"
click at [748, 306] on button "submit" at bounding box center [749, 307] width 22 height 22
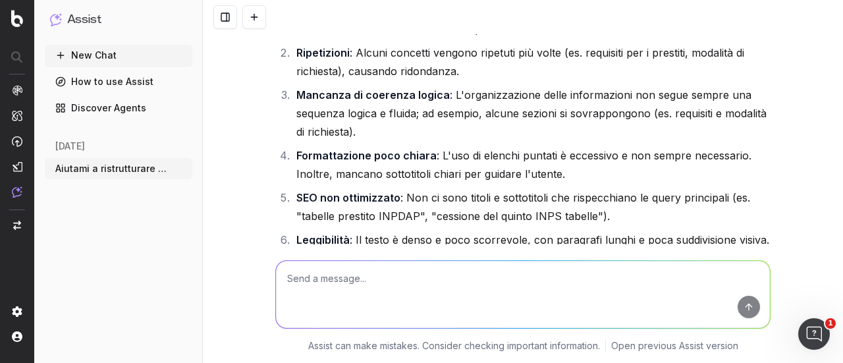
scroll to position [4983, 0]
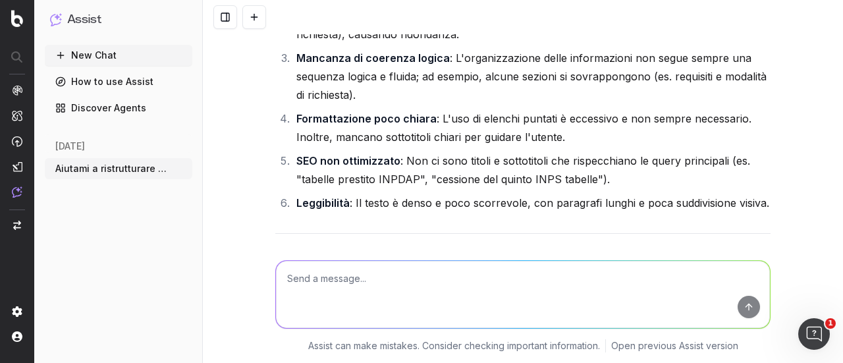
drag, startPoint x: 270, startPoint y: 130, endPoint x: 488, endPoint y: 127, distance: 217.5
click at [488, 255] on h3 "Versione ristrutturata e ottimizzata" at bounding box center [523, 265] width 496 height 21
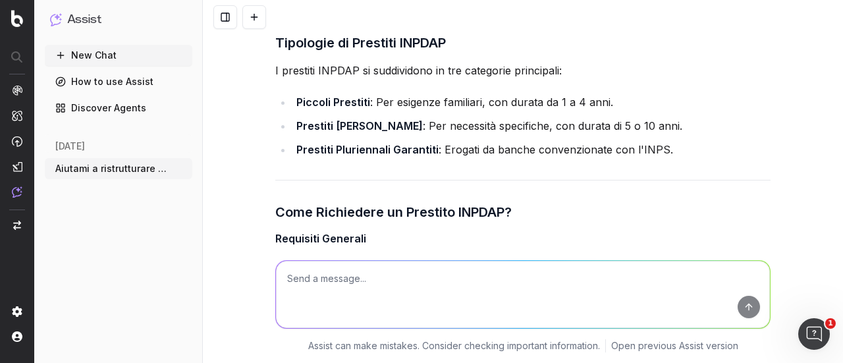
scroll to position [5312, 0]
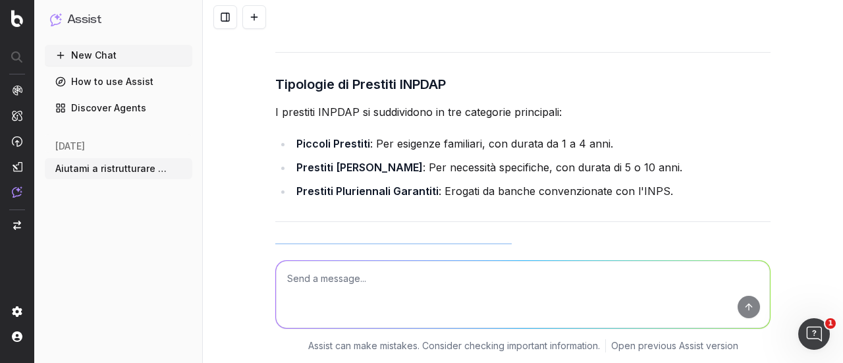
drag, startPoint x: 271, startPoint y: 120, endPoint x: 519, endPoint y: 117, distance: 247.8
click at [519, 243] on h3 "Come Richiedere un Prestito INPDAP?" at bounding box center [523, 253] width 496 height 21
click at [330, 293] on p "Per accedere ai prestiti INPDAP tramite l'INPS, è necessario:" at bounding box center [523, 302] width 496 height 18
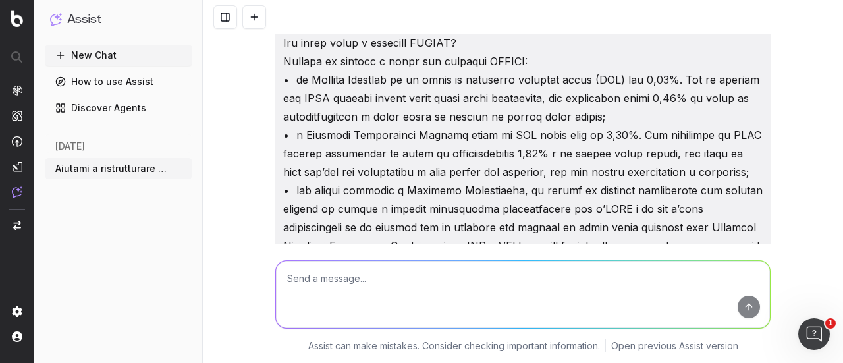
scroll to position [3995, 0]
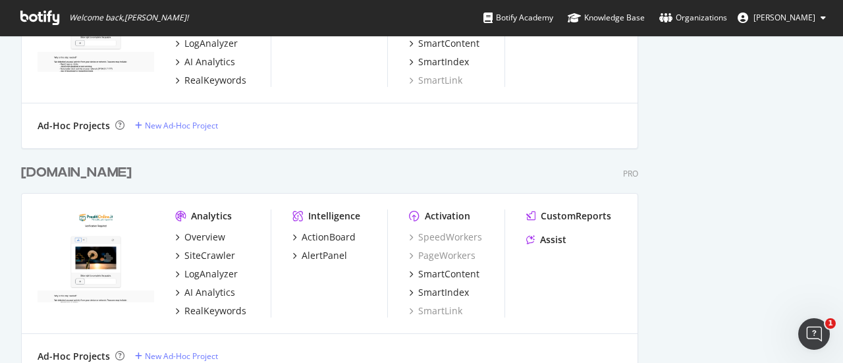
click at [74, 173] on div "[DOMAIN_NAME]" at bounding box center [76, 172] width 111 height 19
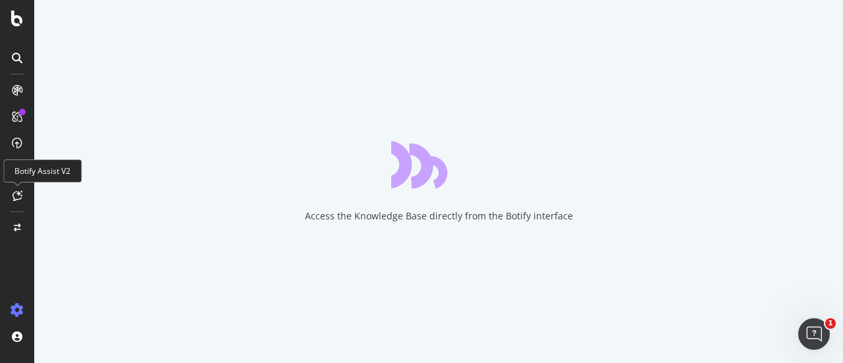
click at [14, 198] on icon at bounding box center [18, 195] width 10 height 11
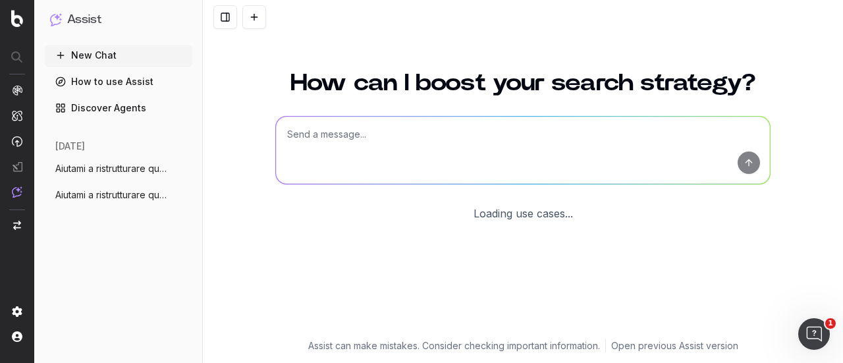
scroll to position [136, 0]
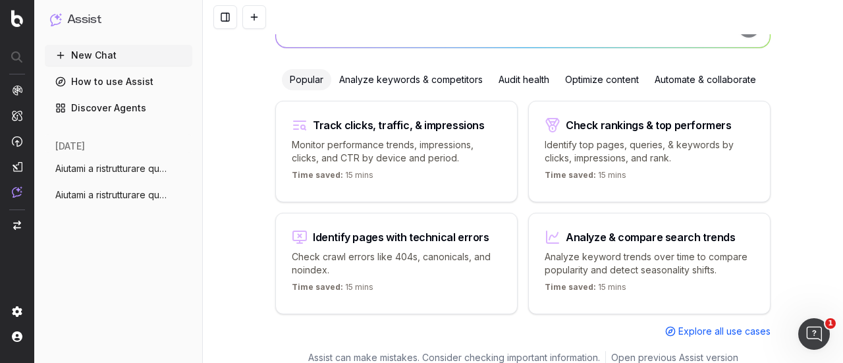
click at [81, 171] on span "Aiutami a ristrutturare questa Domanda F" at bounding box center [113, 168] width 116 height 13
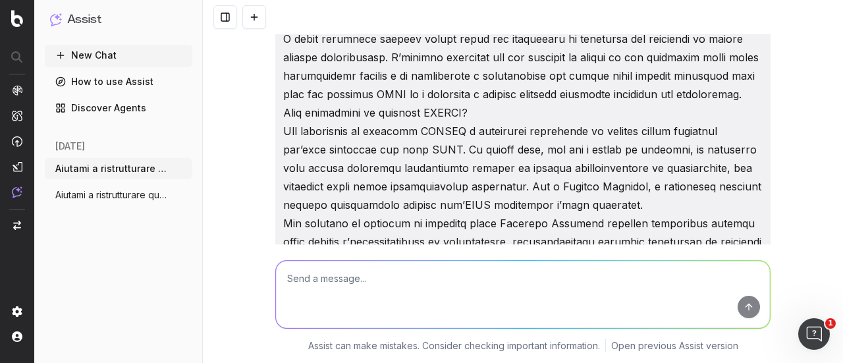
scroll to position [3629, 0]
